Goal: Obtain resource: Download file/media

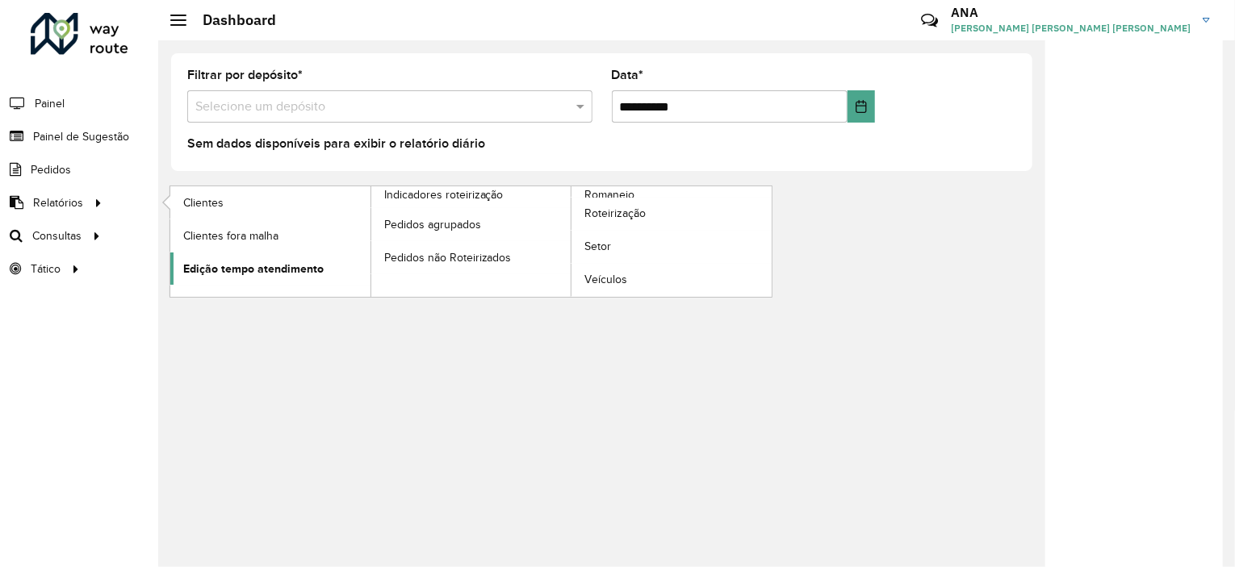
click at [311, 270] on span "Edição tempo atendimento" at bounding box center [253, 269] width 140 height 17
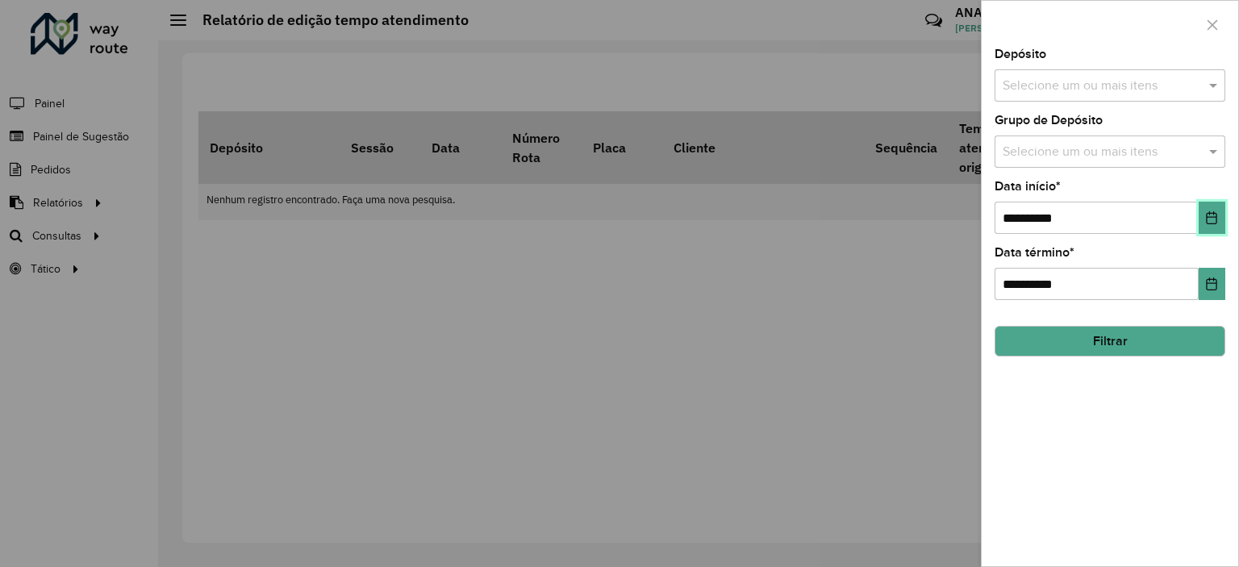
click at [1207, 211] on icon "Choose Date" at bounding box center [1211, 217] width 13 height 13
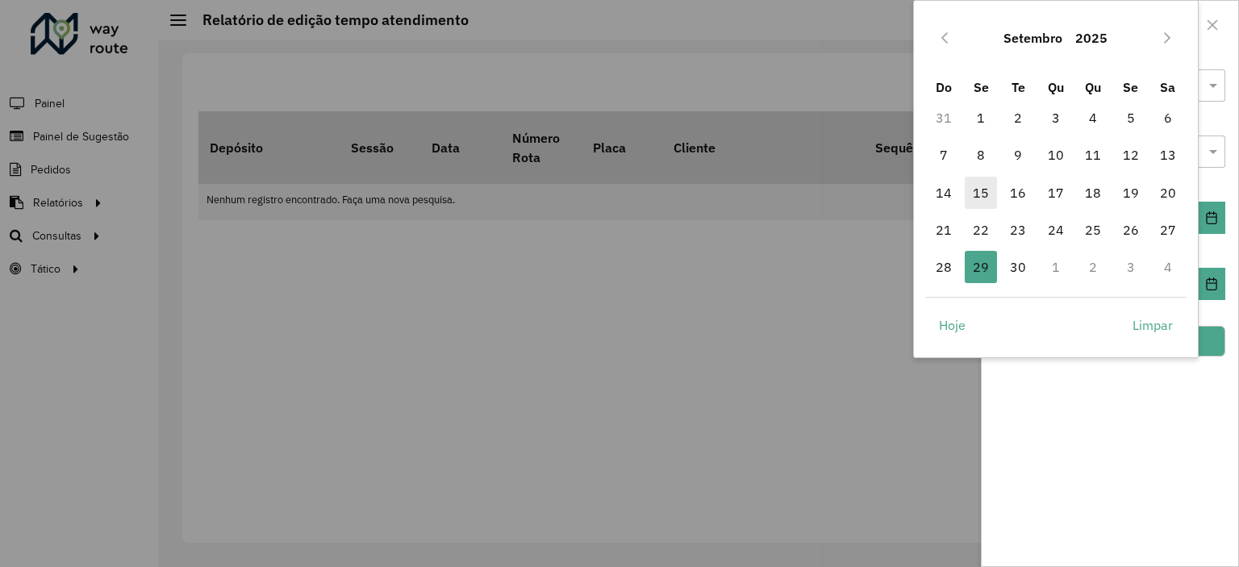
click at [975, 189] on span "15" at bounding box center [981, 193] width 32 height 32
type input "**********"
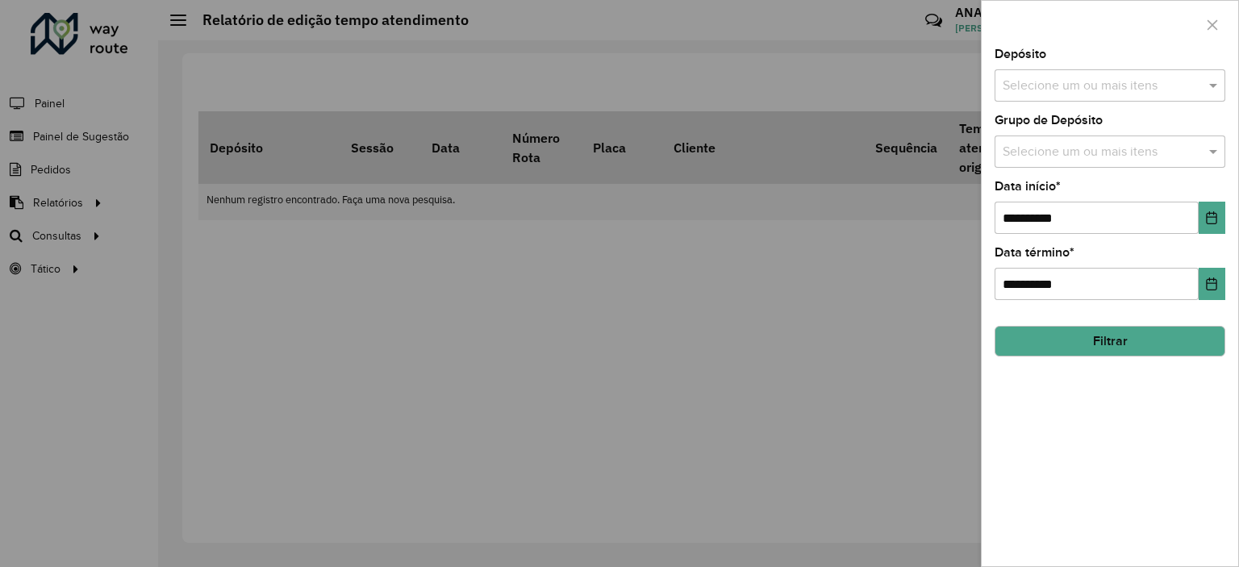
click at [1047, 77] on input "text" at bounding box center [1102, 86] width 207 height 19
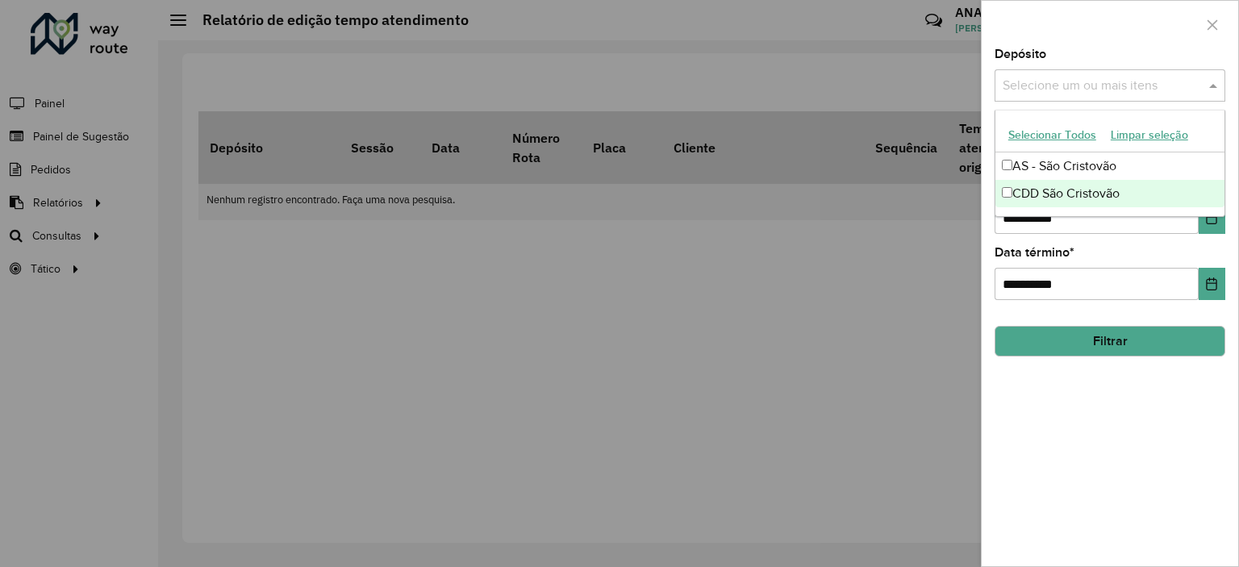
click at [1034, 188] on div "CDD São Cristovão" at bounding box center [1110, 193] width 229 height 27
click at [1091, 330] on button "Filtrar" at bounding box center [1110, 341] width 231 height 31
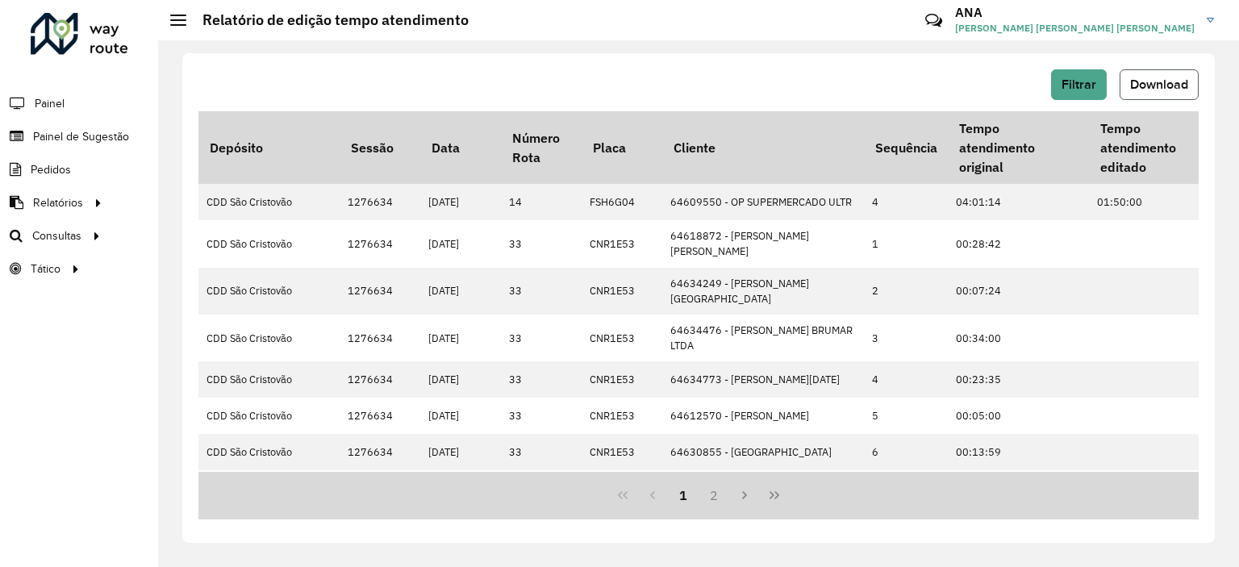
click at [1179, 77] on span "Download" at bounding box center [1159, 84] width 58 height 14
click at [1078, 86] on span "Filtrar" at bounding box center [1079, 84] width 35 height 14
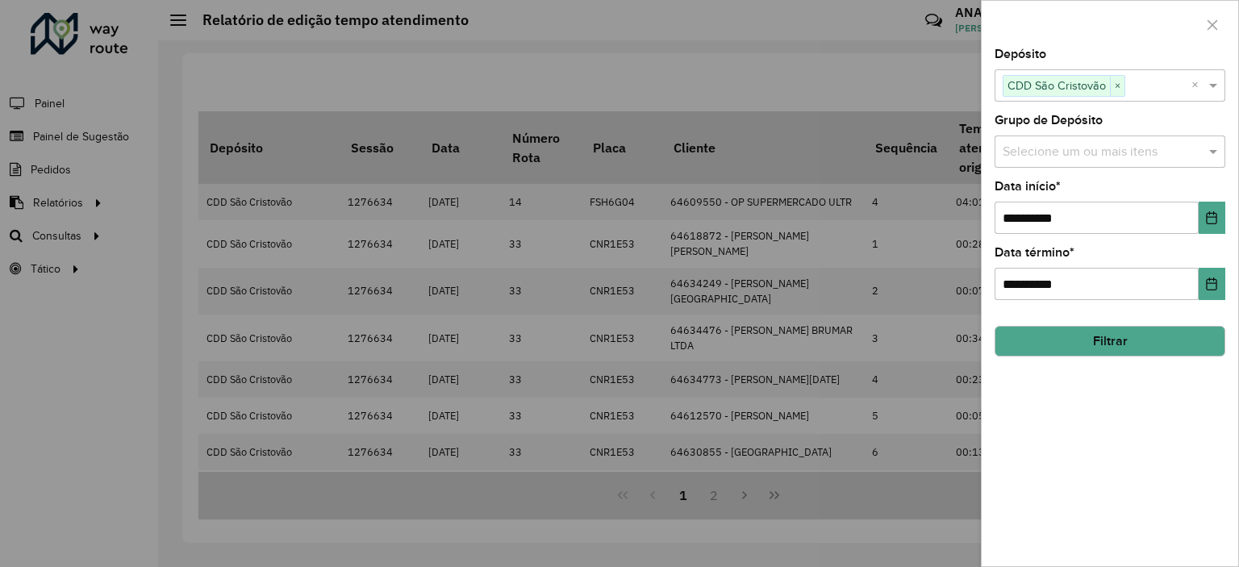
click at [1118, 336] on button "Filtrar" at bounding box center [1110, 341] width 231 height 31
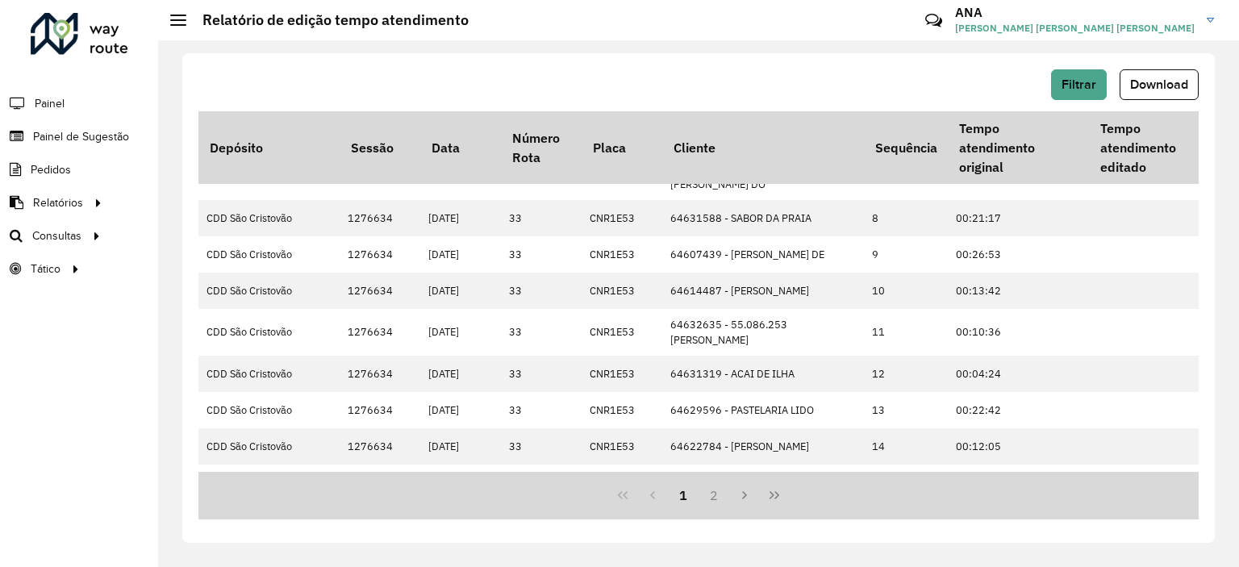
scroll to position [474, 0]
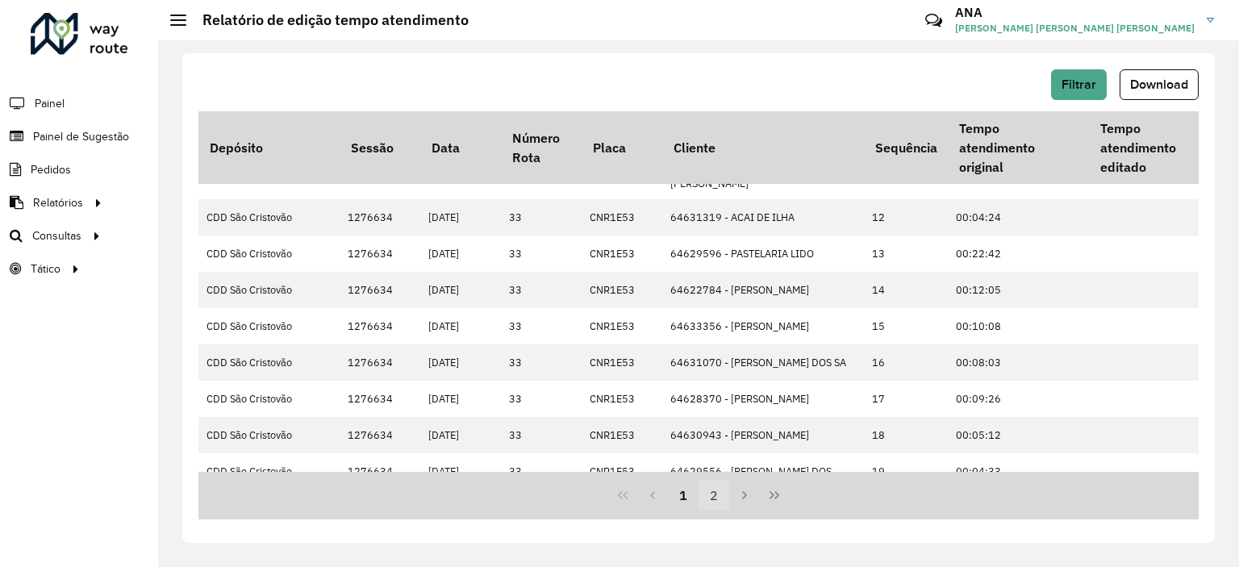
click at [714, 493] on button "2" at bounding box center [714, 495] width 31 height 31
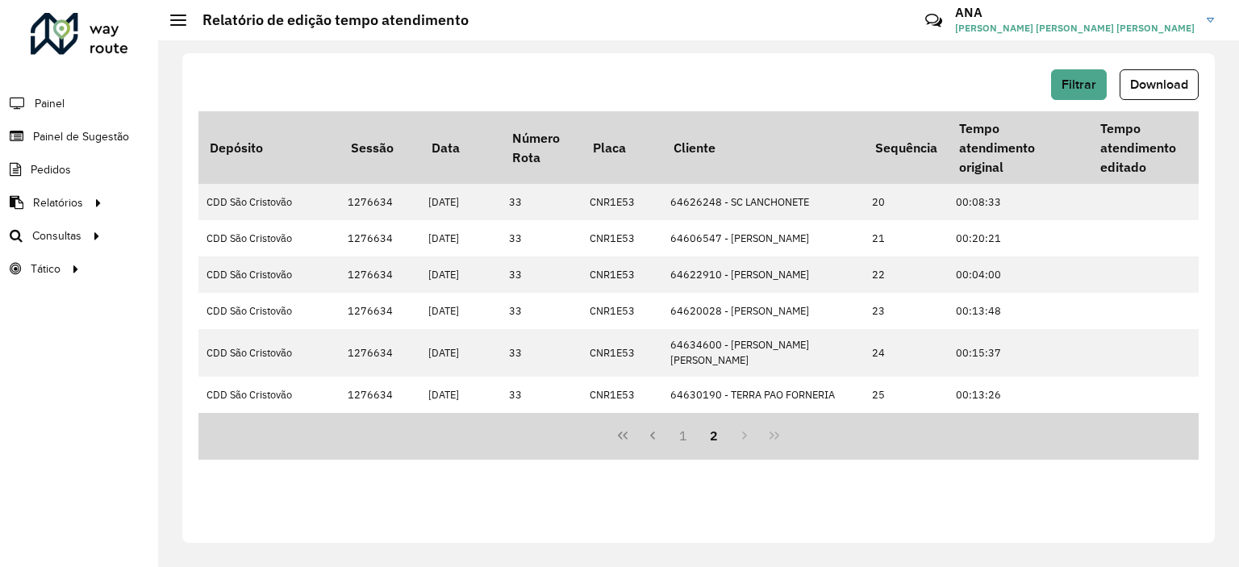
scroll to position [0, 0]
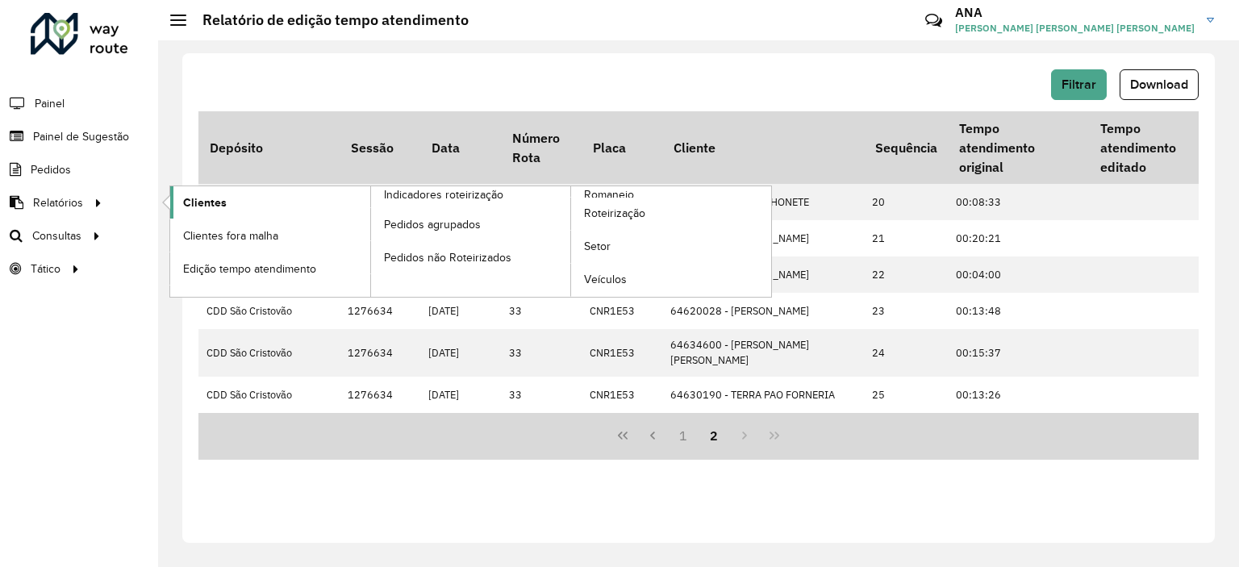
click at [211, 203] on span "Clientes" at bounding box center [205, 202] width 44 height 17
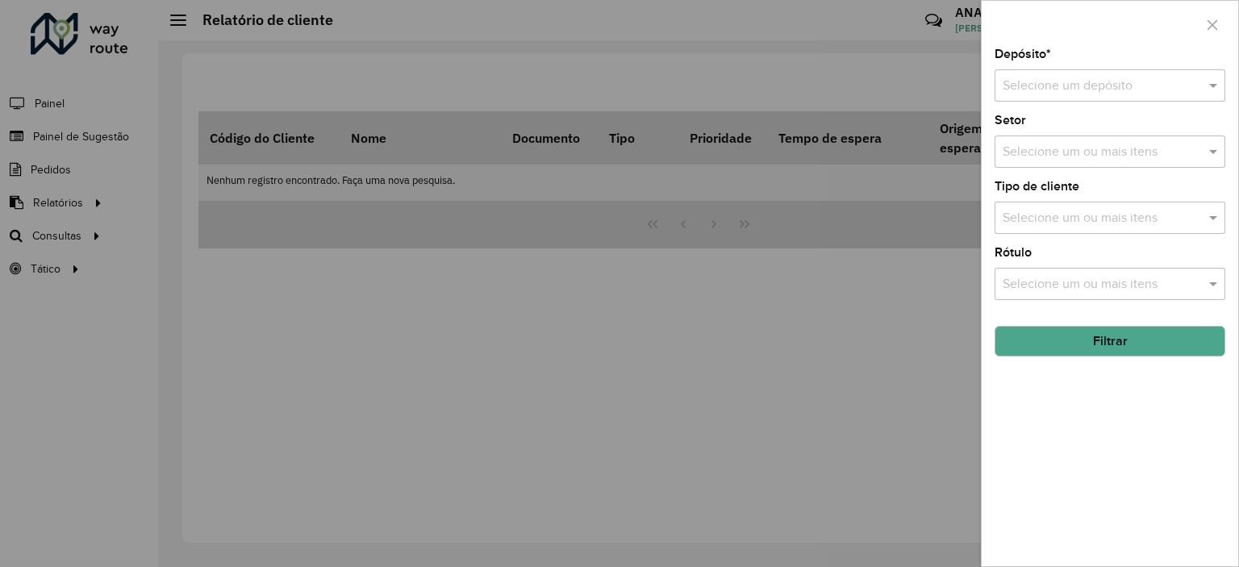
click at [1047, 78] on input "text" at bounding box center [1094, 86] width 182 height 19
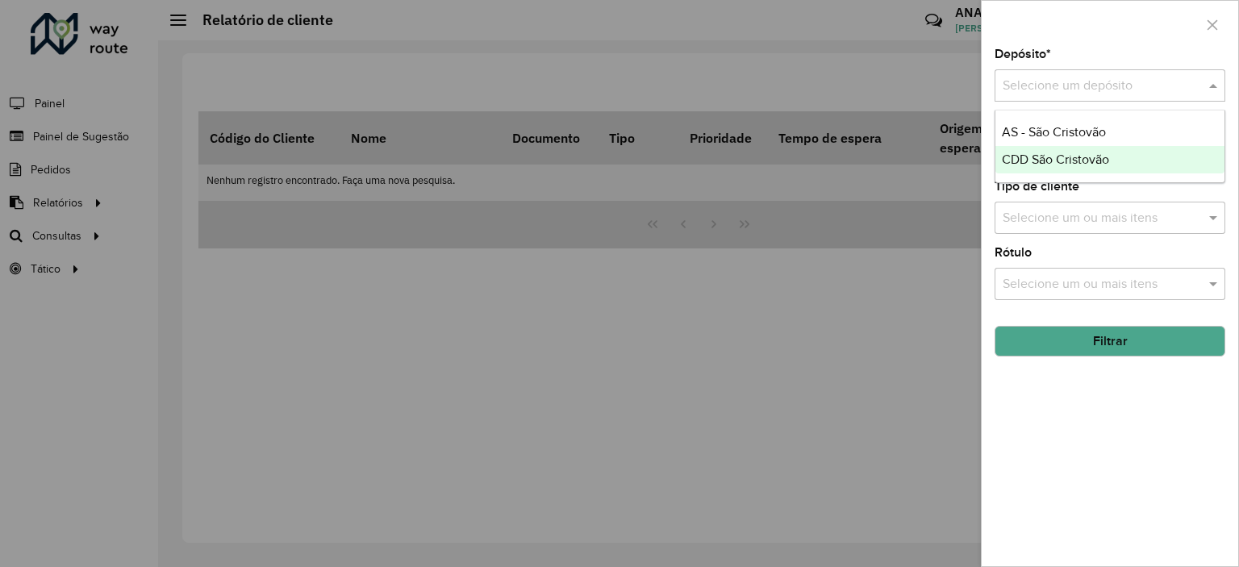
click at [1032, 157] on span "CDD São Cristovão" at bounding box center [1055, 159] width 107 height 14
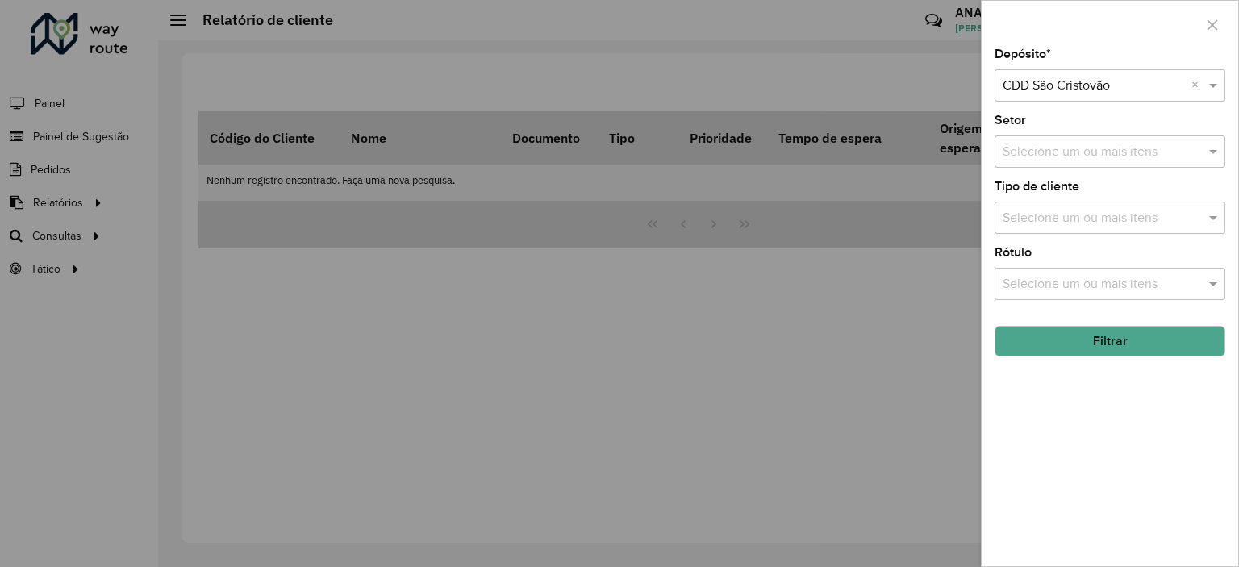
click at [1091, 344] on button "Filtrar" at bounding box center [1110, 341] width 231 height 31
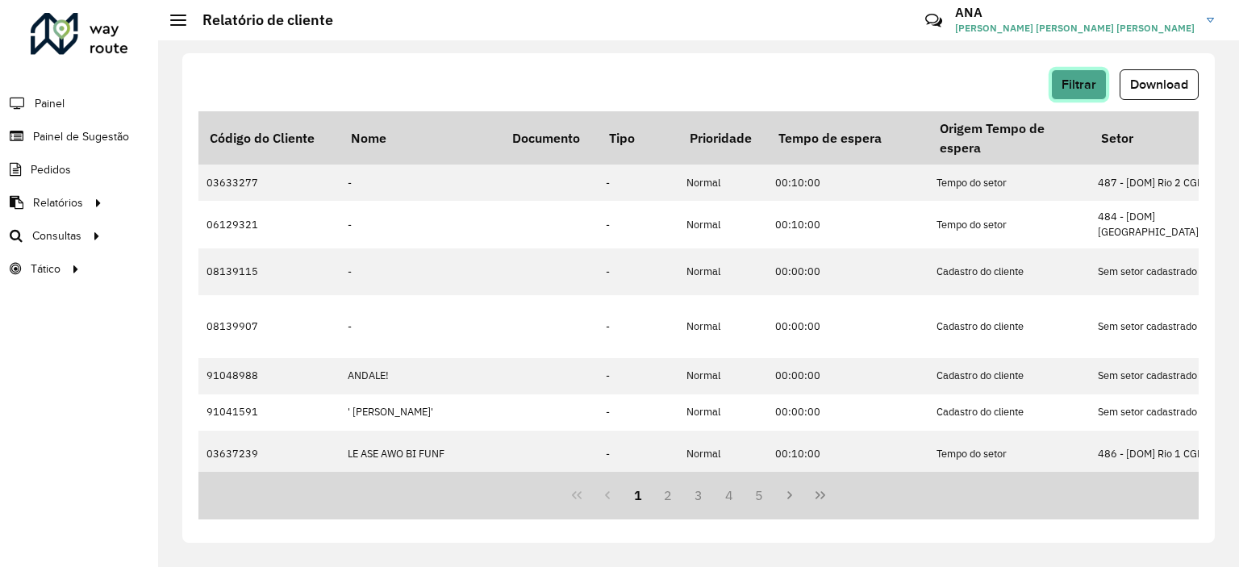
click at [1074, 73] on button "Filtrar" at bounding box center [1079, 84] width 56 height 31
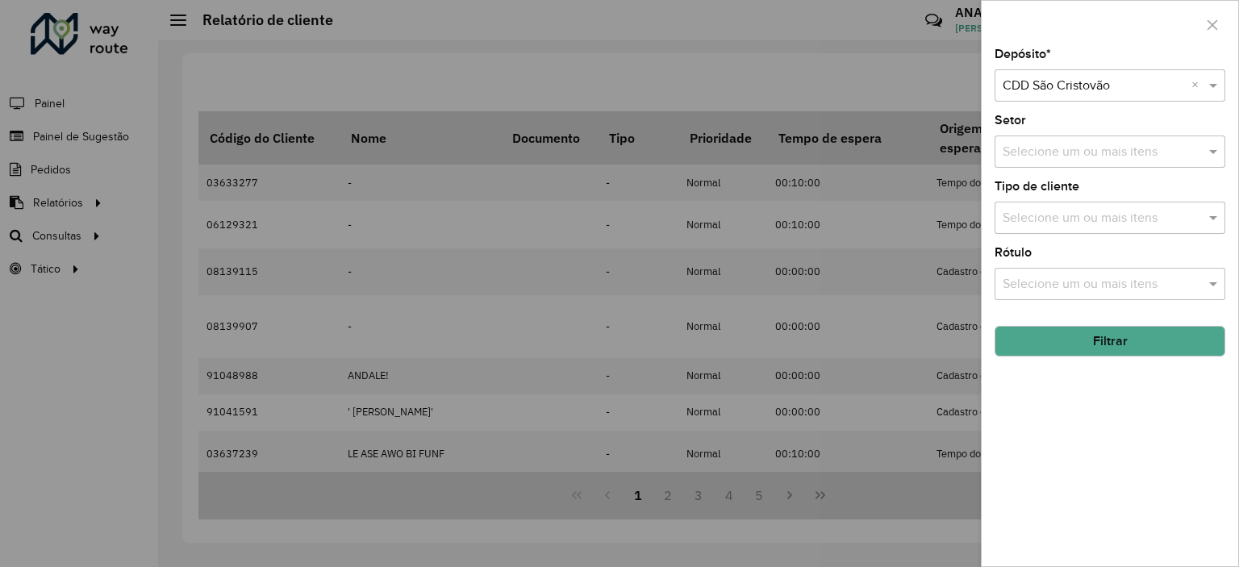
click at [1073, 149] on input "text" at bounding box center [1102, 152] width 207 height 19
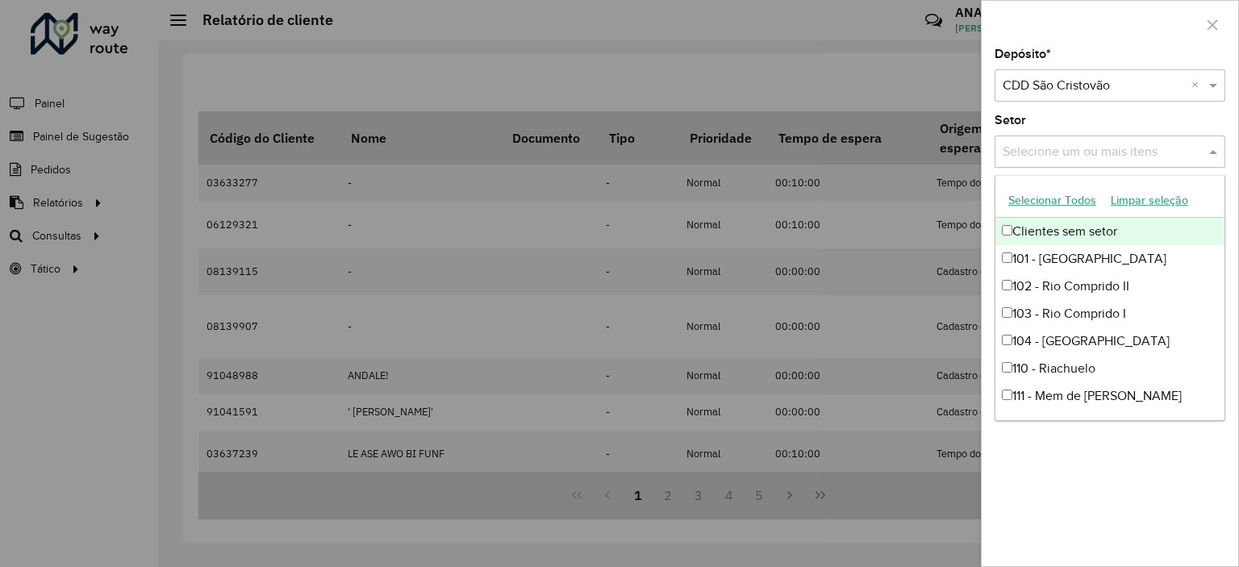
click at [1049, 199] on button "Selecionar Todos" at bounding box center [1052, 200] width 102 height 25
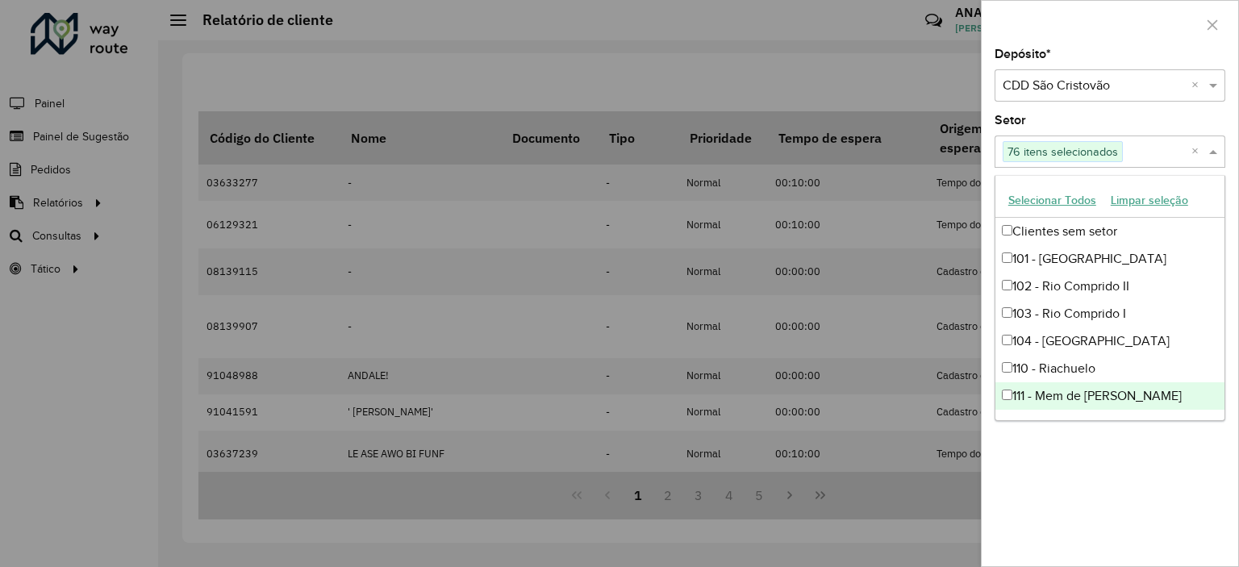
click at [1055, 485] on div "Depósito * Selecione um depósito × CDD São Cristovão × Setor Selecione um ou ma…" at bounding box center [1110, 307] width 257 height 518
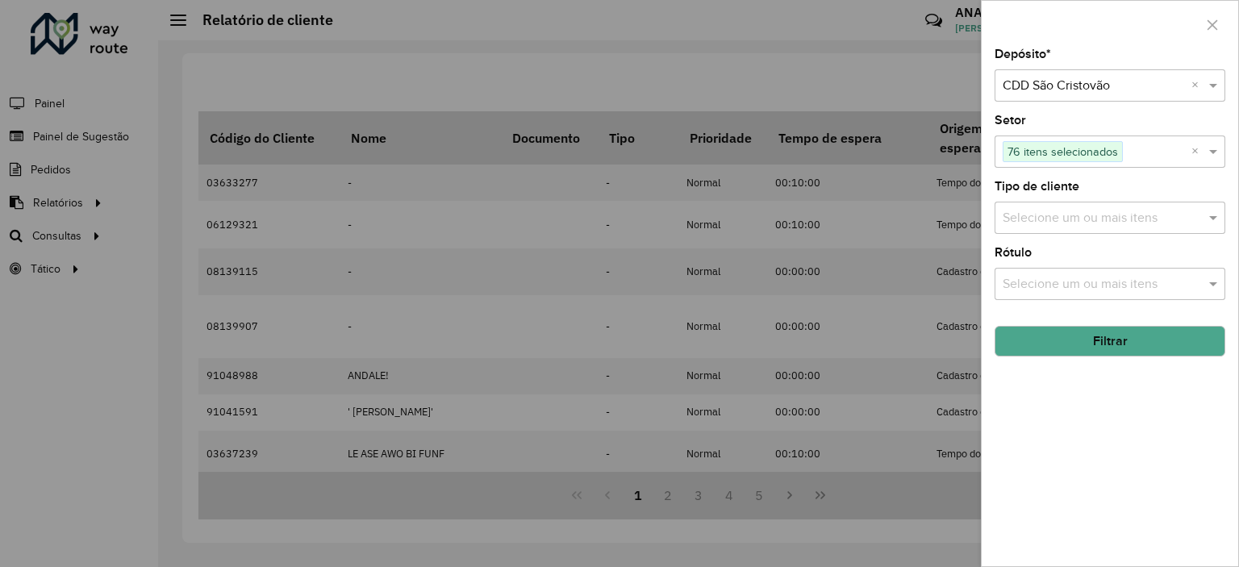
click at [1134, 335] on button "Filtrar" at bounding box center [1110, 341] width 231 height 31
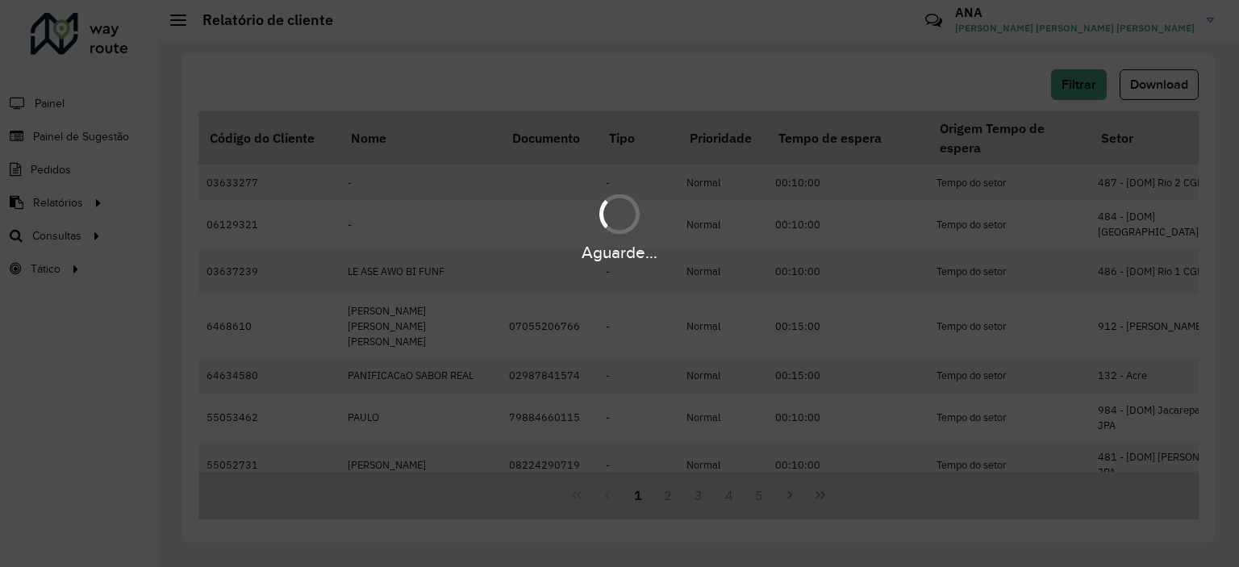
drag, startPoint x: 713, startPoint y: 67, endPoint x: 761, endPoint y: 109, distance: 63.5
click at [761, 109] on div "Aguarde..." at bounding box center [619, 283] width 1239 height 567
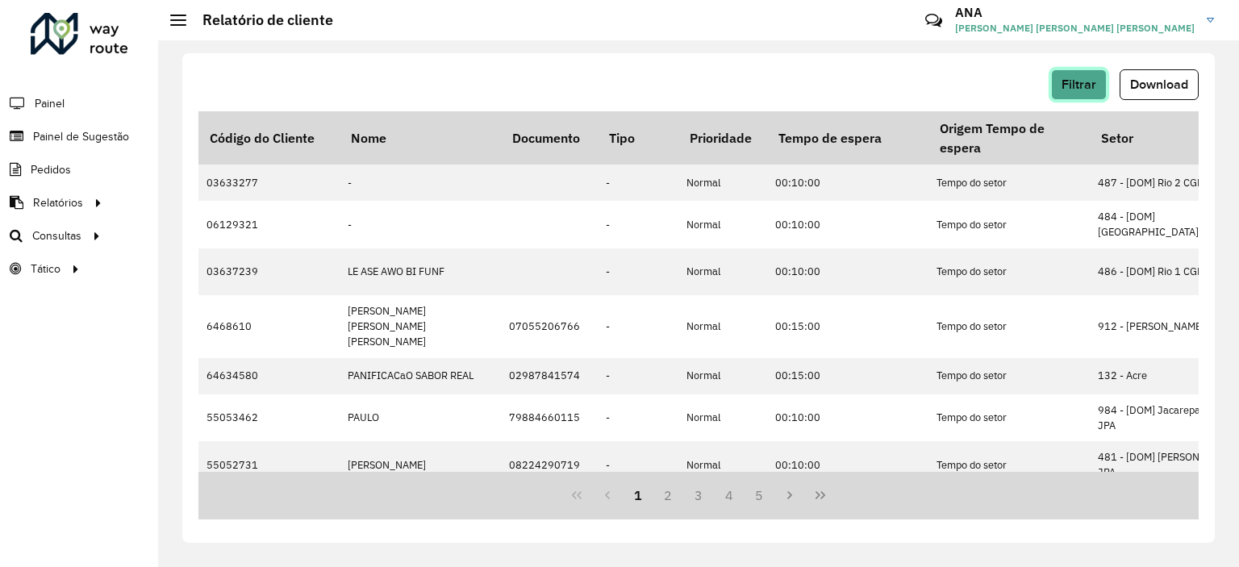
click at [1095, 86] on span "Filtrar" at bounding box center [1079, 84] width 35 height 14
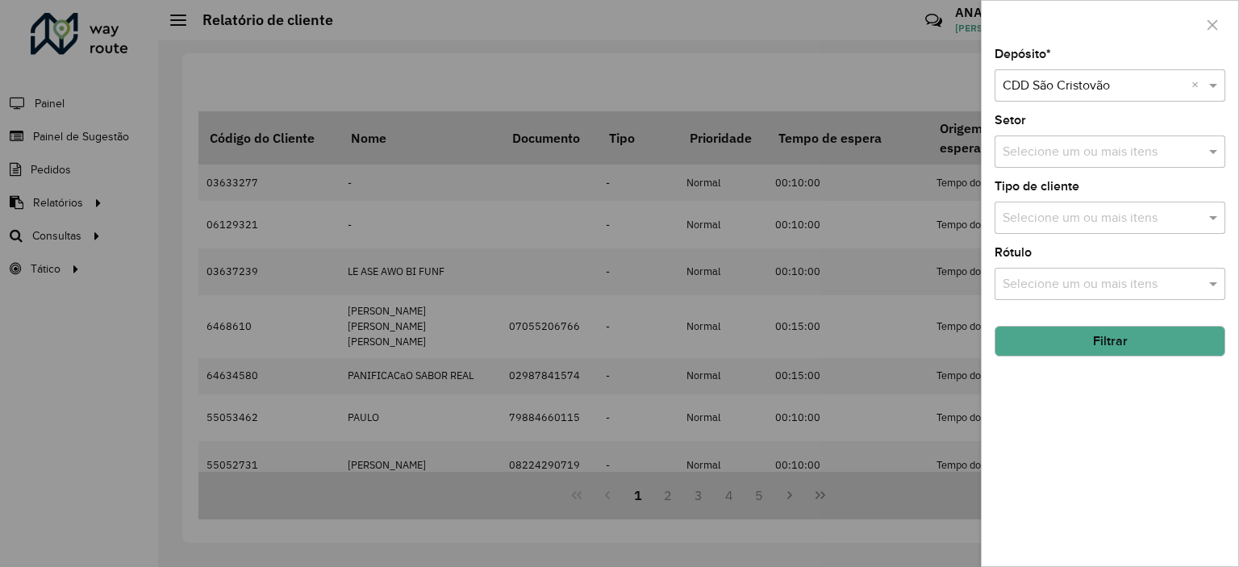
click at [1117, 345] on button "Filtrar" at bounding box center [1110, 341] width 231 height 31
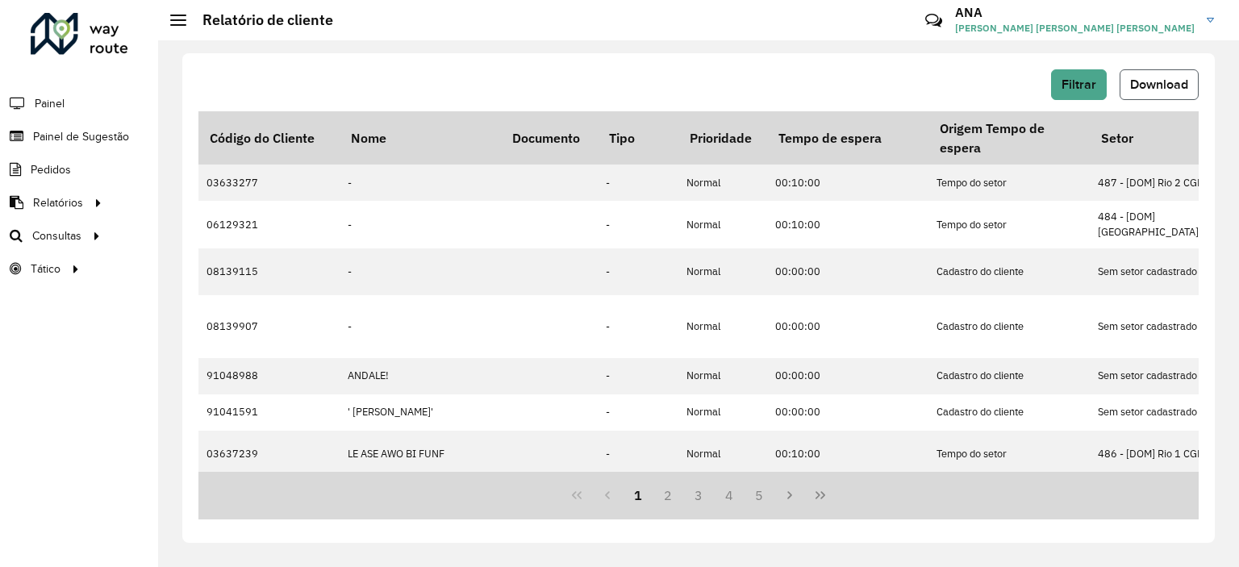
click at [1157, 85] on span "Download" at bounding box center [1159, 84] width 58 height 14
